Goal: Task Accomplishment & Management: Manage account settings

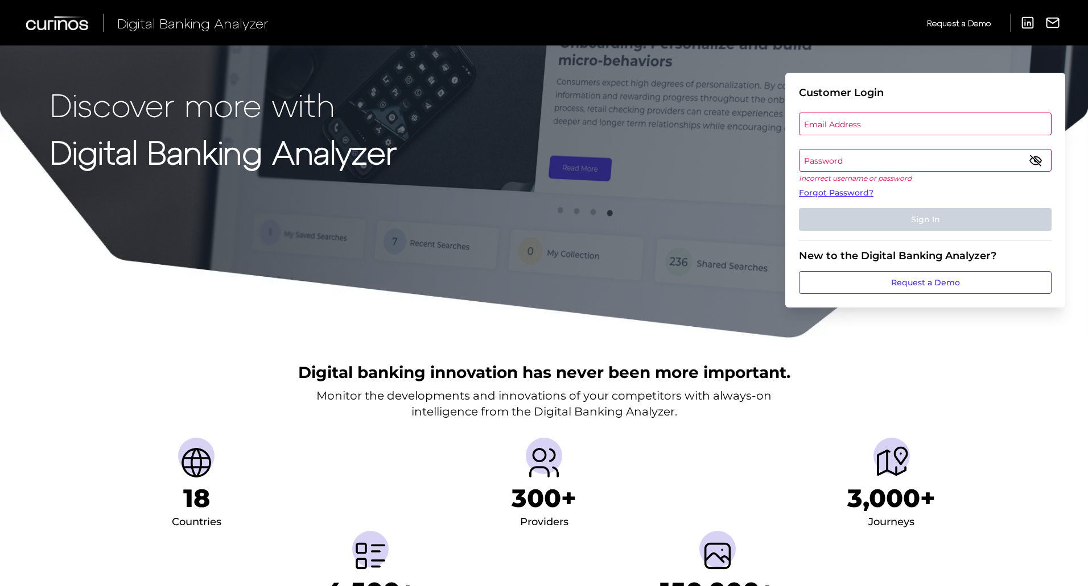
click at [929, 127] on label "Email Address" at bounding box center [924, 124] width 251 height 20
click at [929, 127] on input "email" at bounding box center [925, 124] width 253 height 23
click at [933, 121] on input "Email Address" at bounding box center [925, 124] width 253 height 23
type input "[PERSON_NAME][EMAIL_ADDRESS][PERSON_NAME][DOMAIN_NAME]"
click at [884, 170] on label "Password" at bounding box center [924, 160] width 251 height 20
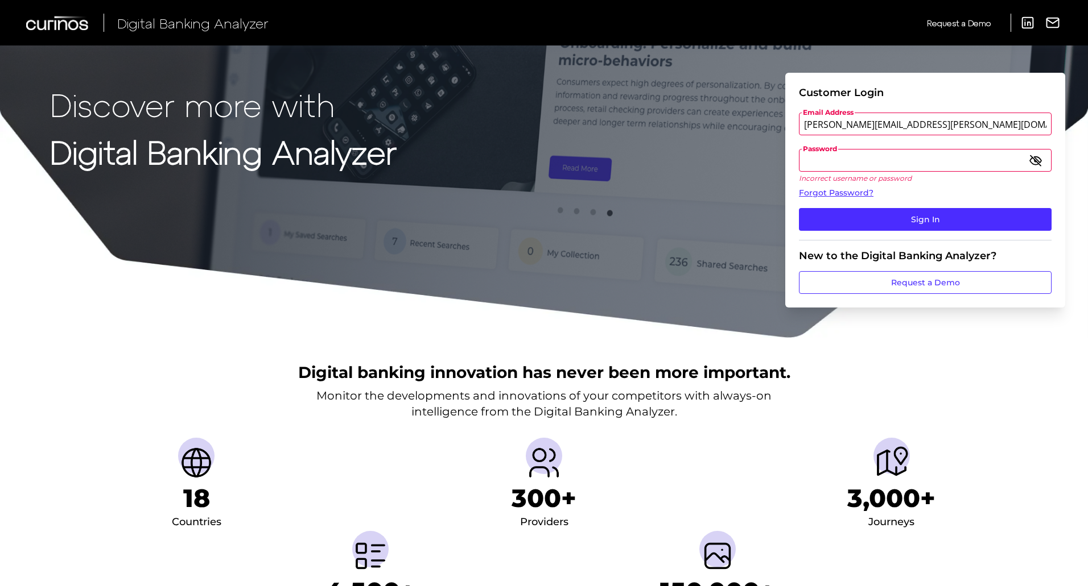
click at [799, 208] on button "Sign In" at bounding box center [925, 219] width 253 height 23
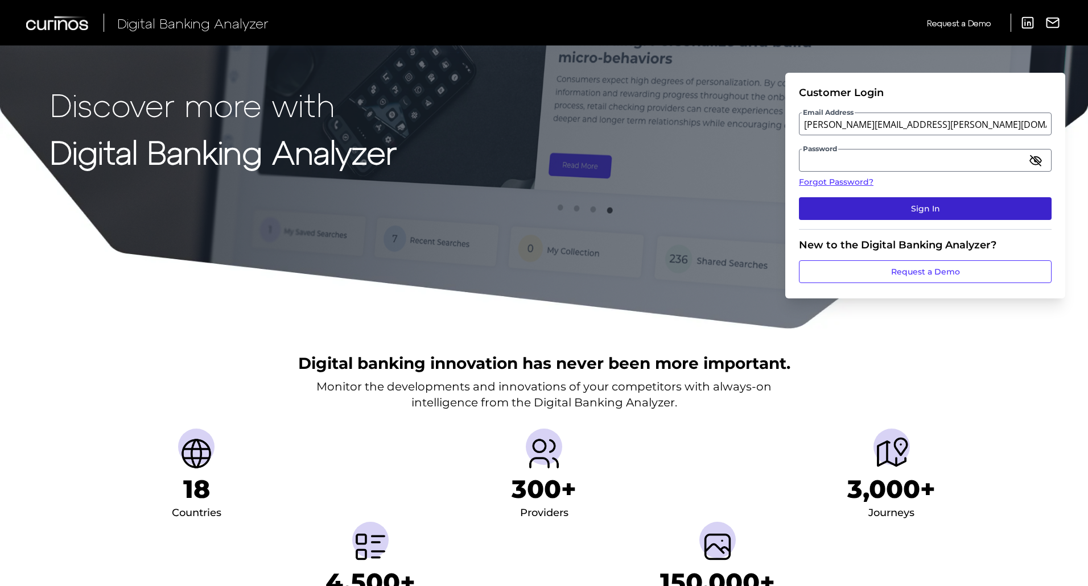
click at [929, 211] on button "Sign In" at bounding box center [925, 208] width 253 height 23
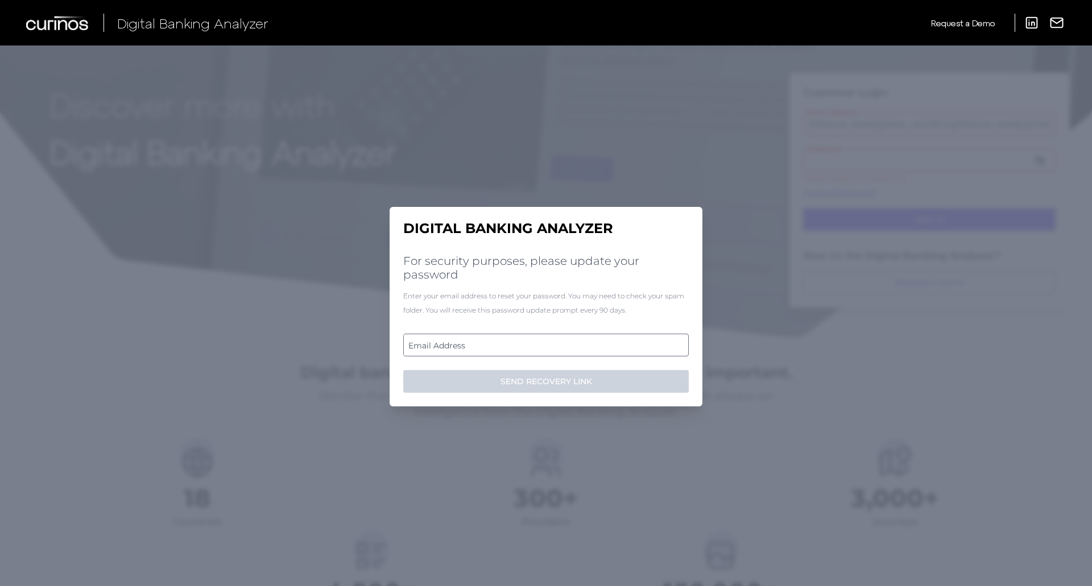
click at [519, 353] on label "Email Address" at bounding box center [546, 345] width 284 height 20
click at [519, 353] on input "email" at bounding box center [546, 345] width 286 height 23
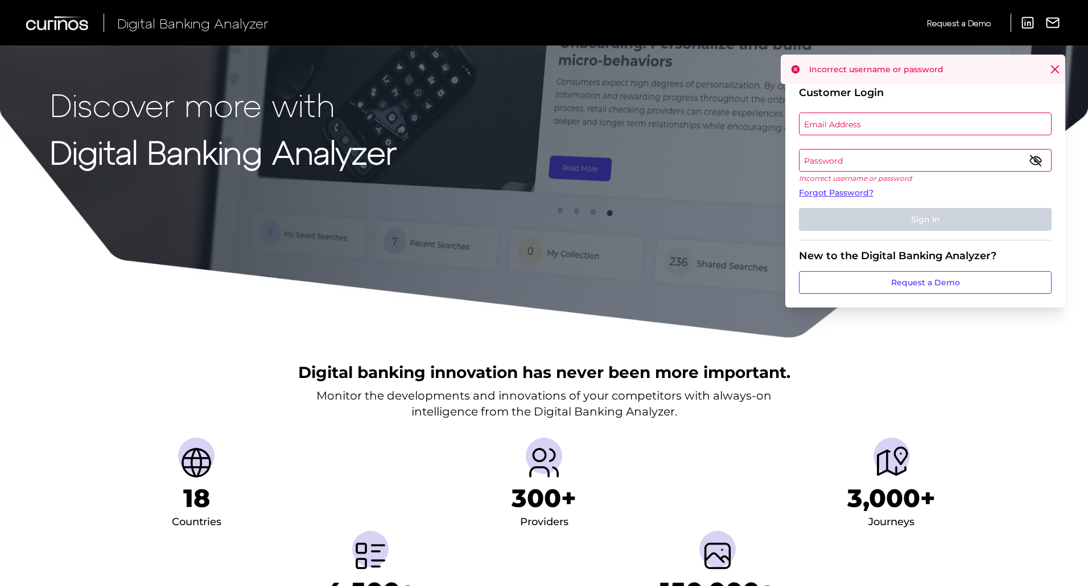
click at [892, 128] on label "Email Address" at bounding box center [924, 124] width 251 height 20
click at [892, 128] on input "email" at bounding box center [925, 124] width 253 height 23
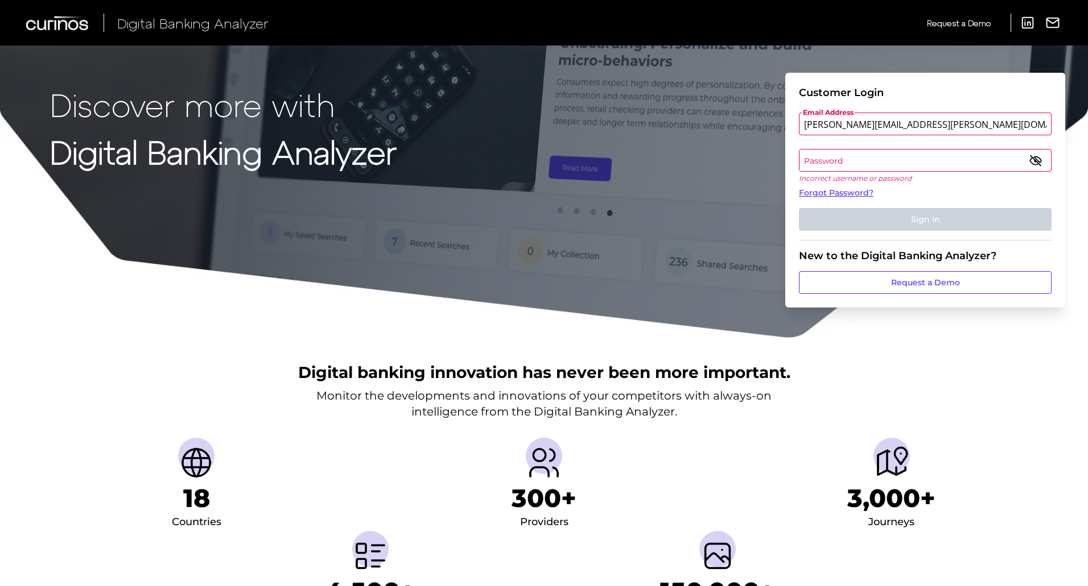
type input "[PERSON_NAME][EMAIL_ADDRESS][PERSON_NAME][DOMAIN_NAME]"
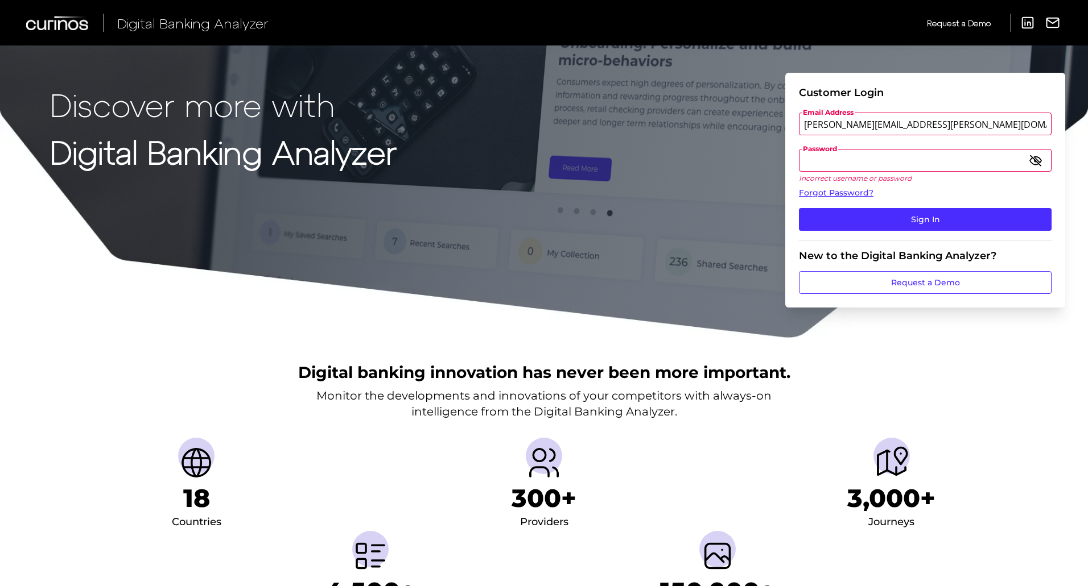
click at [1034, 164] on icon "button" at bounding box center [1035, 160] width 11 height 8
click at [916, 224] on button "Sign In" at bounding box center [925, 219] width 253 height 23
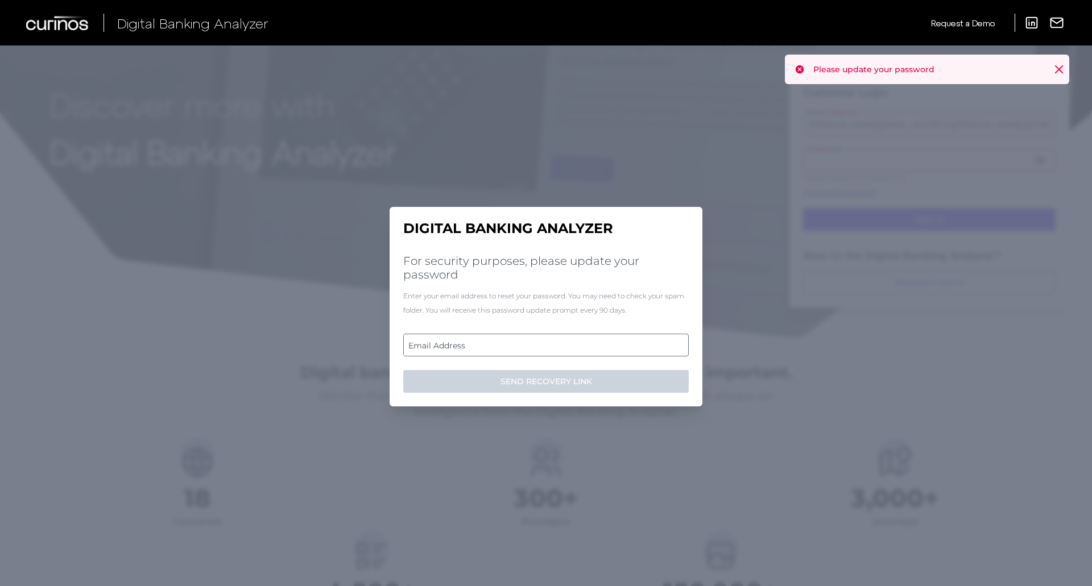
click at [577, 350] on label "Email Address" at bounding box center [546, 345] width 284 height 20
click at [577, 350] on input "email" at bounding box center [546, 345] width 286 height 23
